Goal: Transaction & Acquisition: Purchase product/service

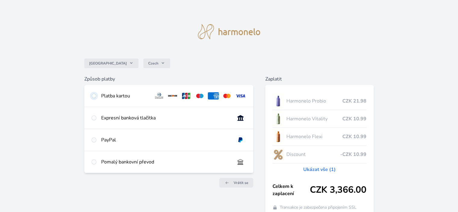
click at [92, 95] on input "radio" at bounding box center [93, 95] width 5 height 5
radio input "true"
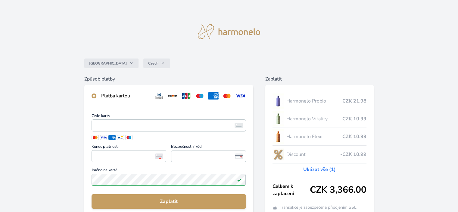
click at [177, 57] on div "Česko Czech" at bounding box center [228, 63] width 289 height 24
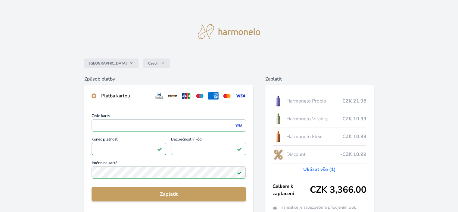
click at [238, 59] on div "Česko Czech" at bounding box center [228, 63] width 289 height 24
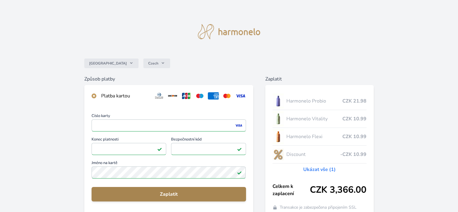
click at [170, 192] on span "Zaplatit" at bounding box center [168, 193] width 144 height 7
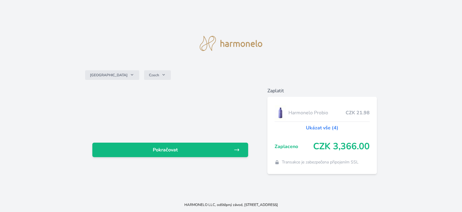
click at [357, 44] on div "Česko Czech Pokračovat Zaplatit Harmonelo Probio CZK 21.98 Ukázat vše (4) Zapla…" at bounding box center [231, 98] width 462 height 197
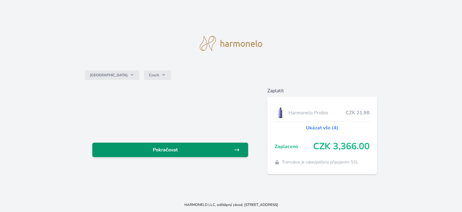
click at [236, 147] on icon at bounding box center [237, 150] width 6 height 6
